Goal: Find specific page/section: Find specific page/section

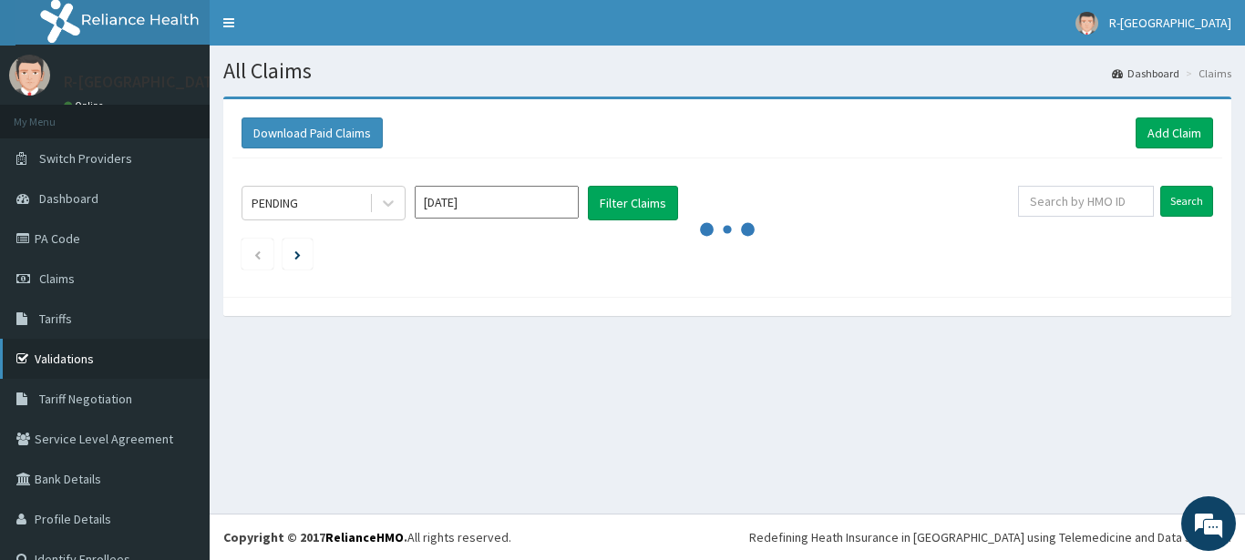
click at [93, 359] on link "Validations" at bounding box center [105, 359] width 210 height 40
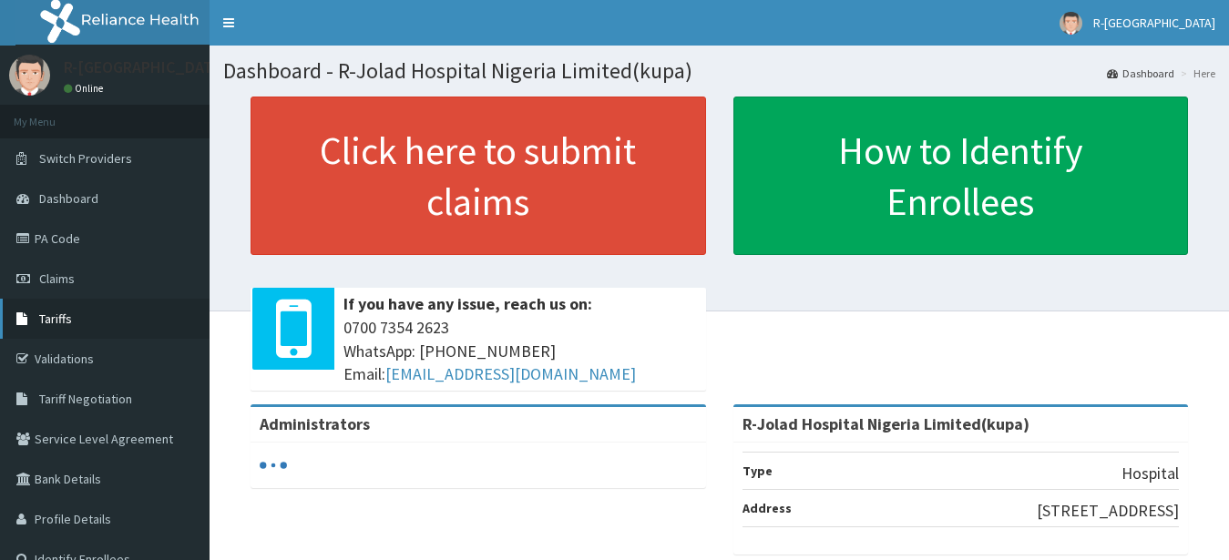
drag, startPoint x: 79, startPoint y: 357, endPoint x: 120, endPoint y: 329, distance: 49.8
click at [79, 356] on link "Validations" at bounding box center [105, 359] width 210 height 40
click at [99, 360] on link "Validations" at bounding box center [105, 359] width 210 height 40
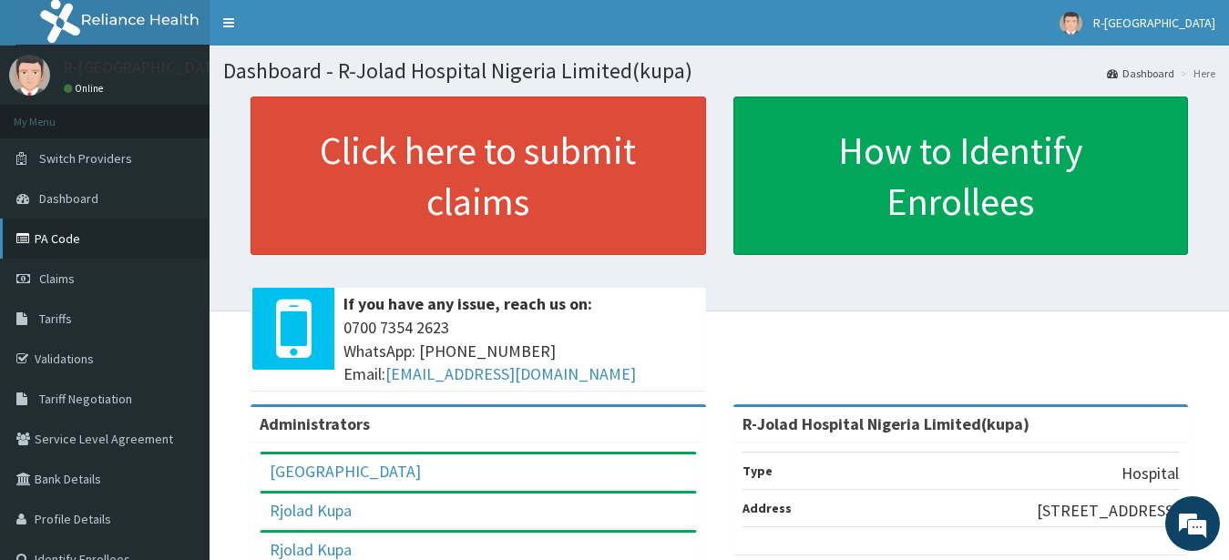
click at [73, 240] on link "PA Code" at bounding box center [105, 239] width 210 height 40
